Goal: Use online tool/utility: Use online tool/utility

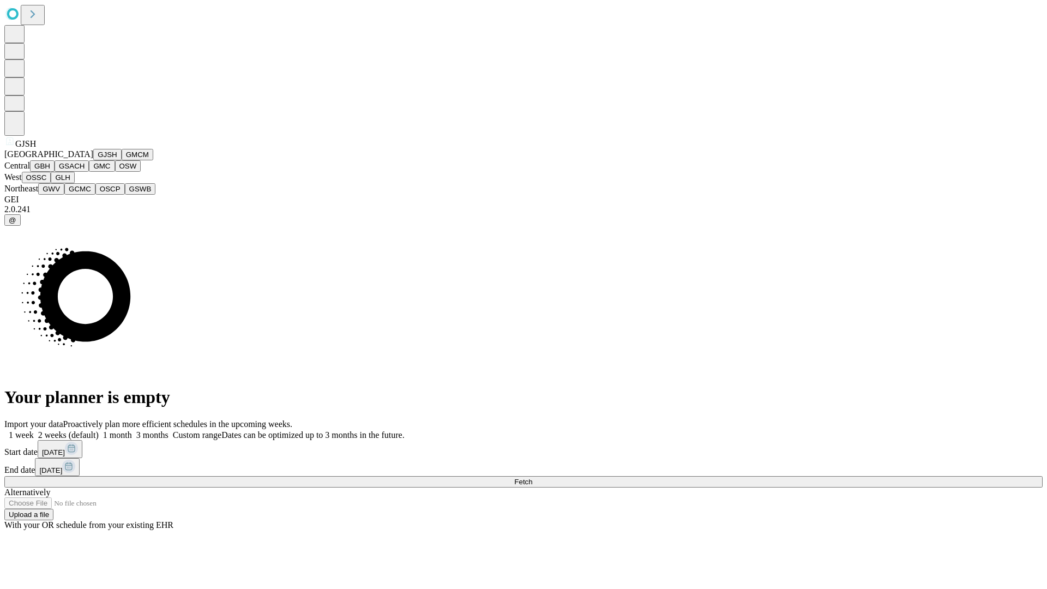
click at [93, 160] on button "GJSH" at bounding box center [107, 154] width 28 height 11
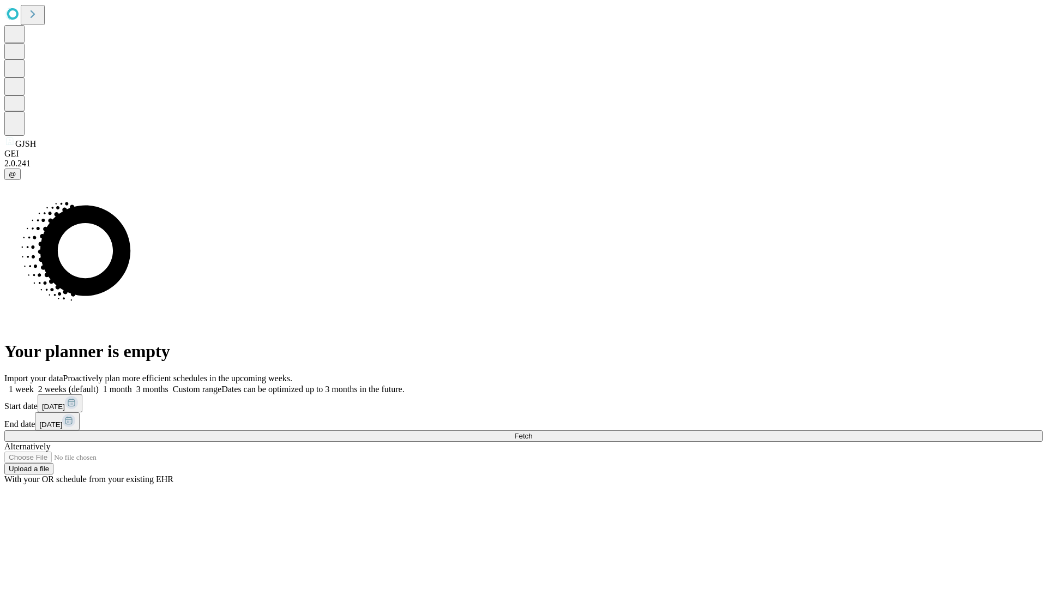
click at [99, 385] on label "2 weeks (default)" at bounding box center [66, 389] width 65 height 9
click at [532, 432] on span "Fetch" at bounding box center [523, 436] width 18 height 8
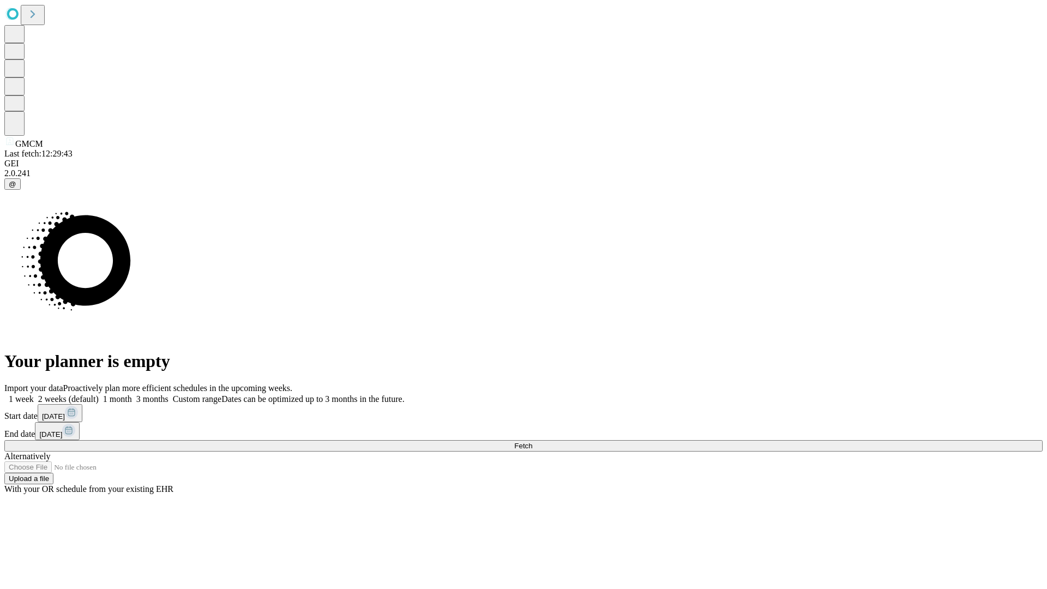
click at [99, 394] on label "2 weeks (default)" at bounding box center [66, 398] width 65 height 9
click at [532, 442] on span "Fetch" at bounding box center [523, 446] width 18 height 8
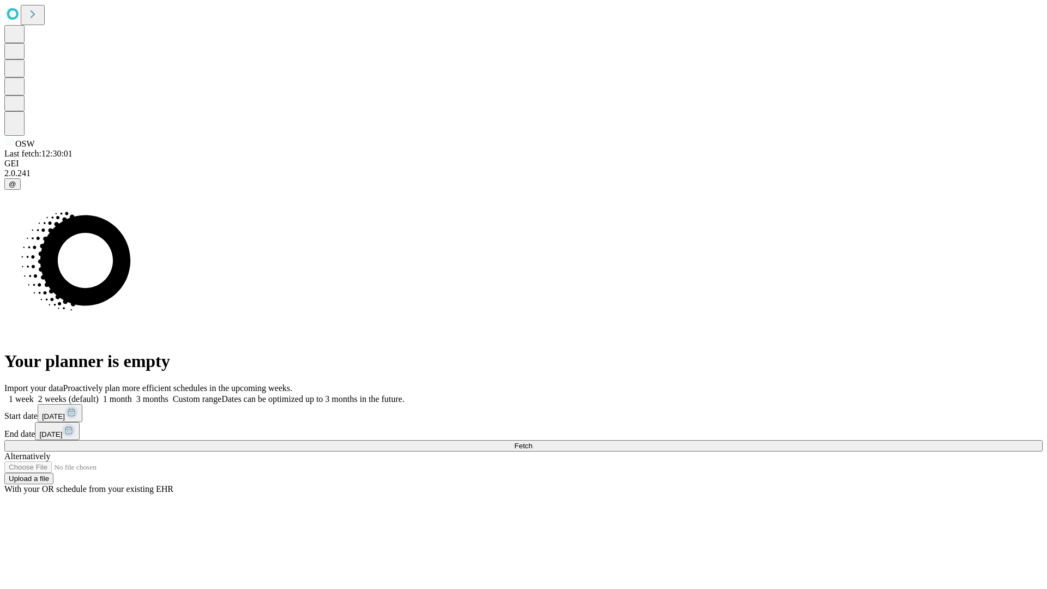
click at [99, 394] on label "2 weeks (default)" at bounding box center [66, 398] width 65 height 9
click at [532, 442] on span "Fetch" at bounding box center [523, 446] width 18 height 8
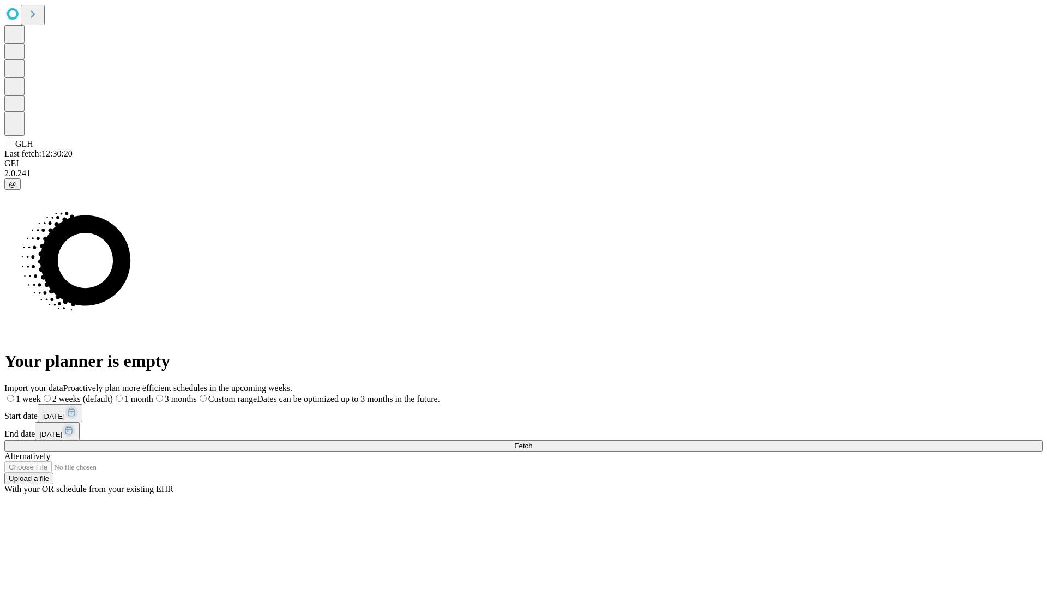
click at [532, 442] on span "Fetch" at bounding box center [523, 446] width 18 height 8
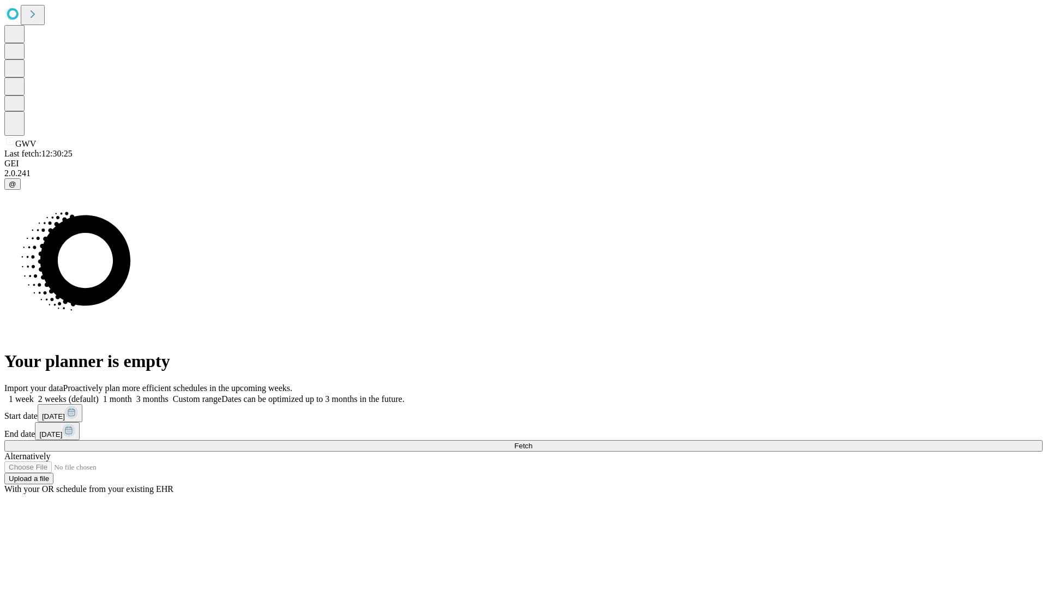
click at [99, 394] on label "2 weeks (default)" at bounding box center [66, 398] width 65 height 9
click at [532, 442] on span "Fetch" at bounding box center [523, 446] width 18 height 8
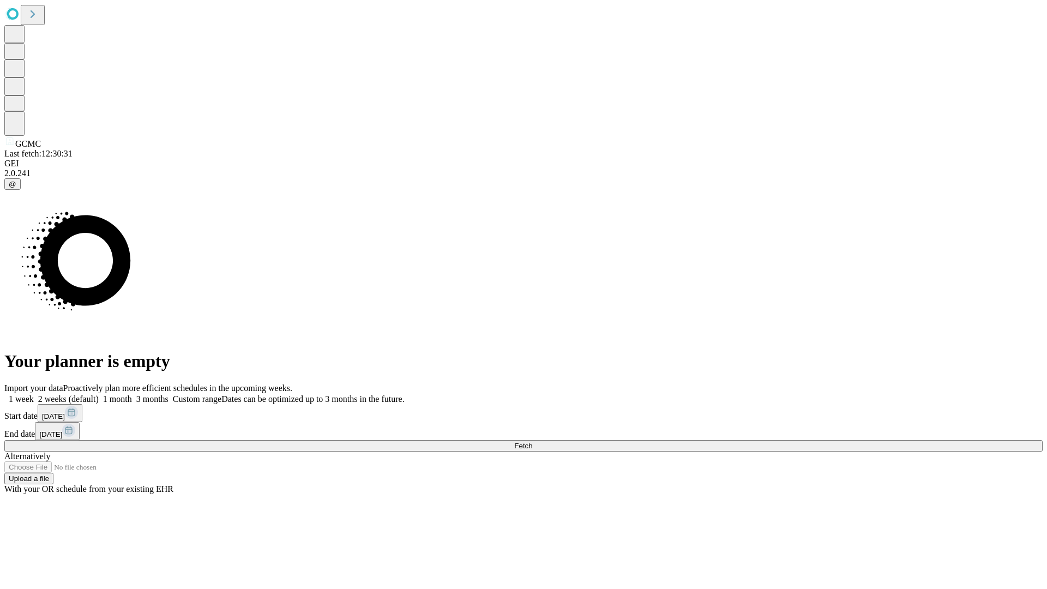
click at [99, 394] on label "2 weeks (default)" at bounding box center [66, 398] width 65 height 9
click at [532, 442] on span "Fetch" at bounding box center [523, 446] width 18 height 8
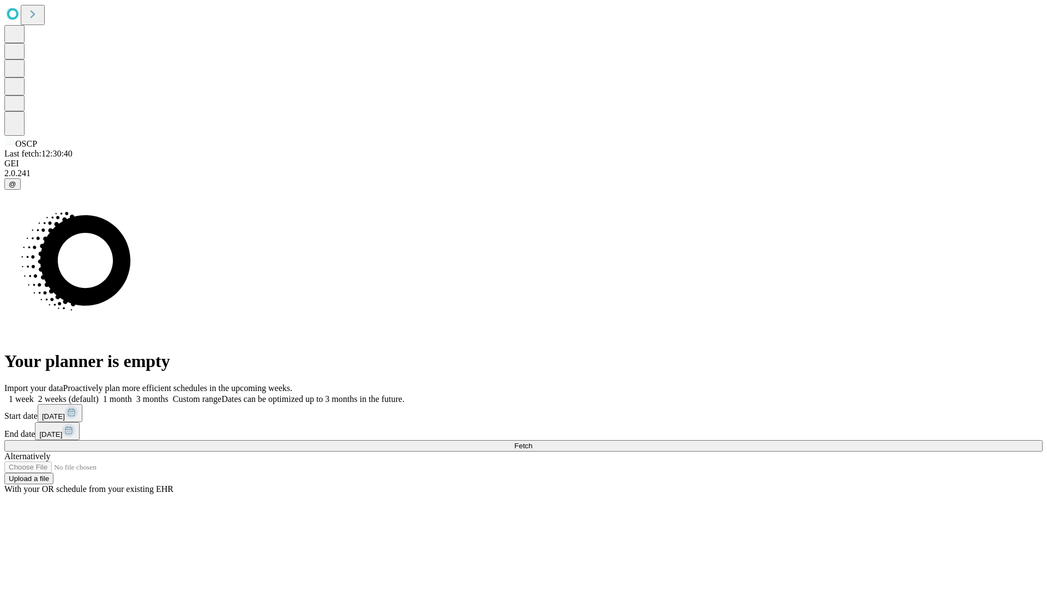
click at [99, 394] on label "2 weeks (default)" at bounding box center [66, 398] width 65 height 9
click at [532, 442] on span "Fetch" at bounding box center [523, 446] width 18 height 8
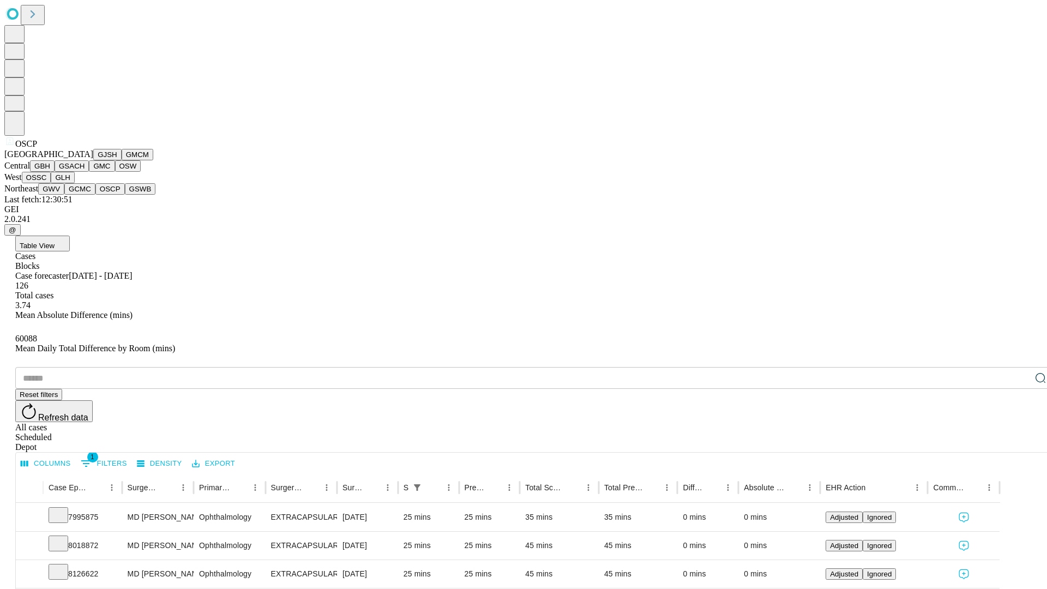
click at [125, 195] on button "GSWB" at bounding box center [140, 188] width 31 height 11
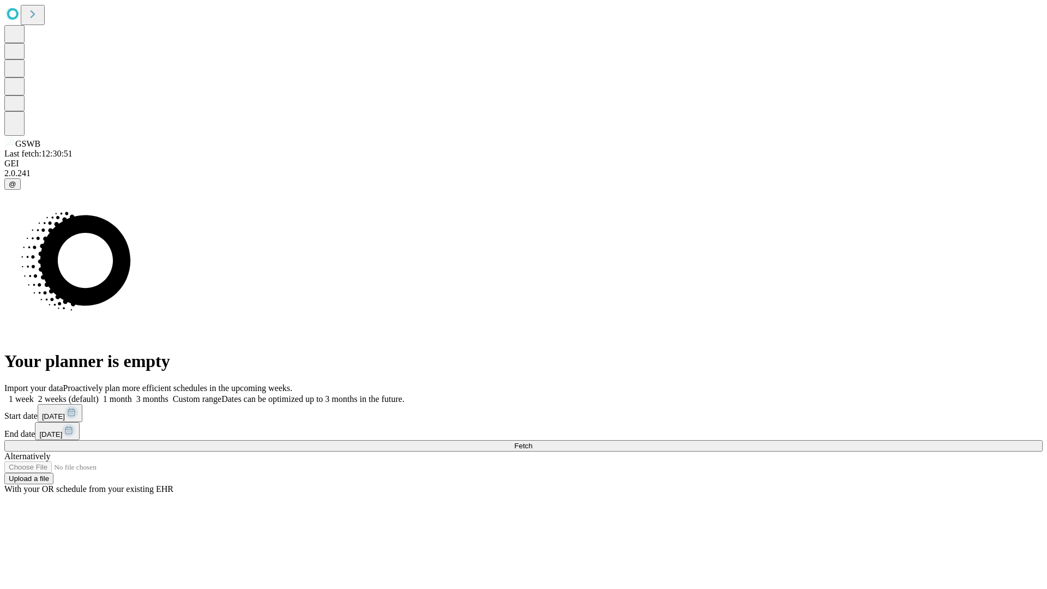
click at [99, 394] on label "2 weeks (default)" at bounding box center [66, 398] width 65 height 9
click at [532, 442] on span "Fetch" at bounding box center [523, 446] width 18 height 8
